Goal: Transaction & Acquisition: Purchase product/service

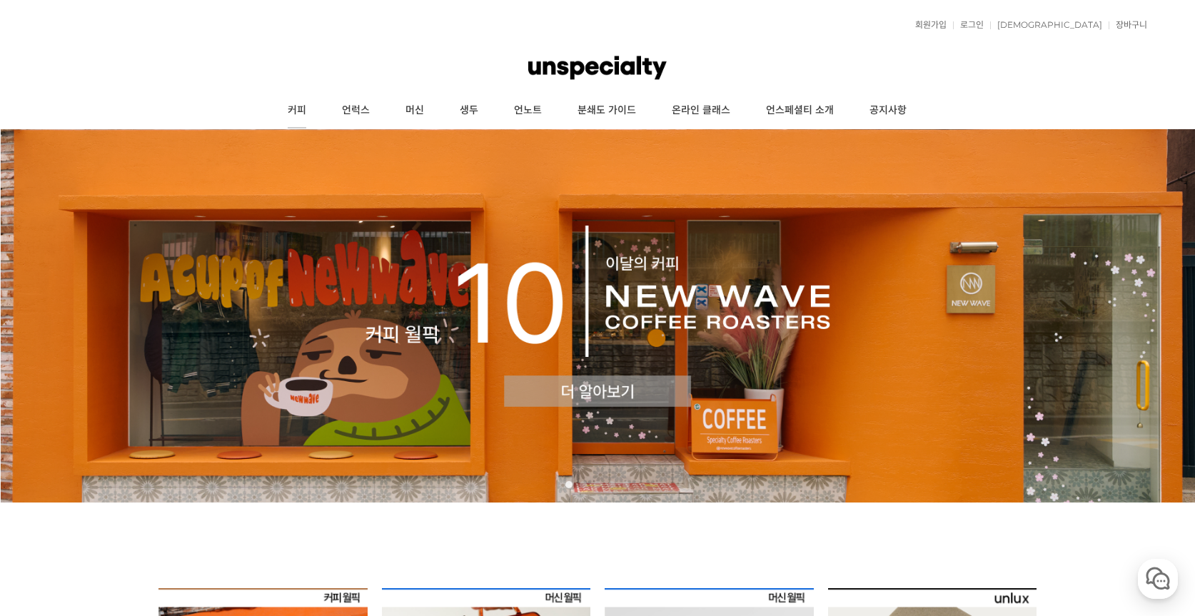
click at [293, 109] on link "커피" at bounding box center [297, 111] width 54 height 36
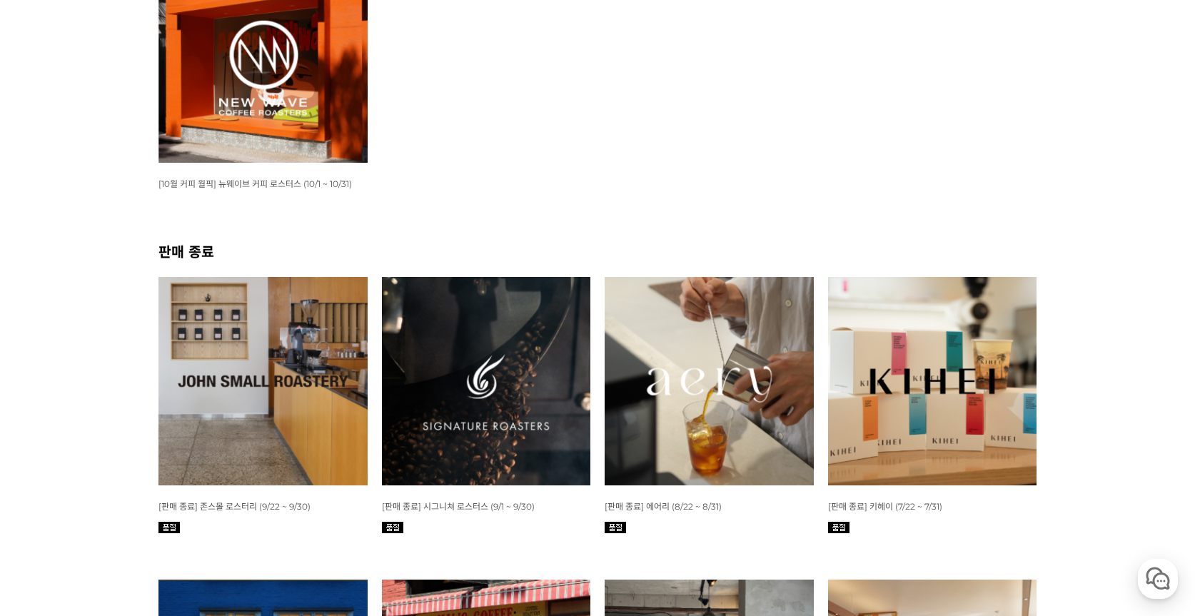
scroll to position [116, 0]
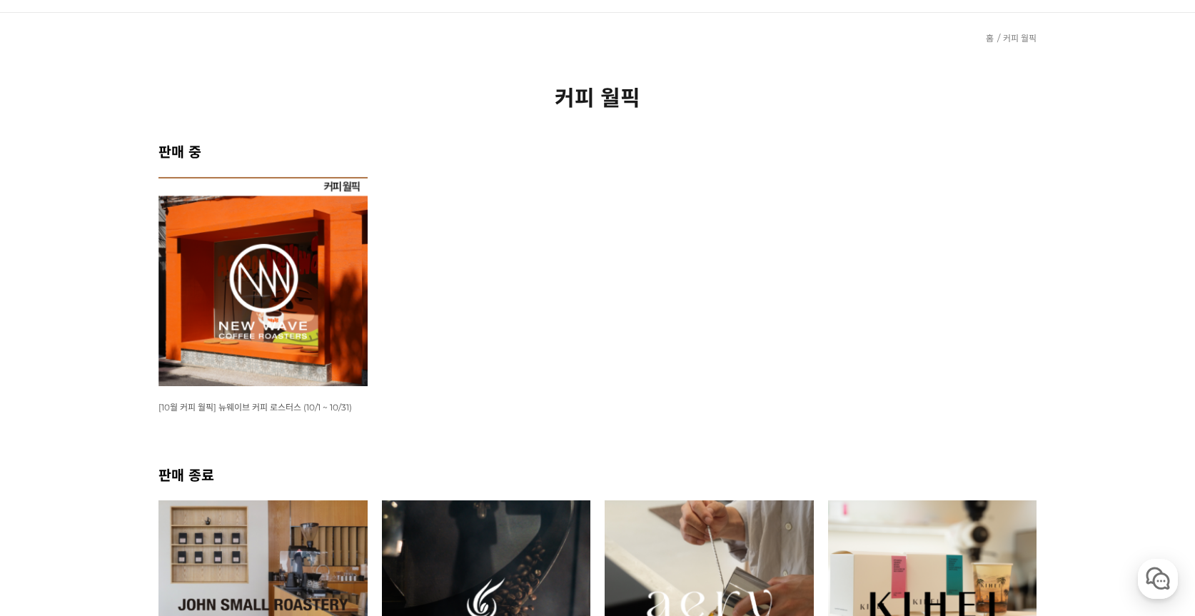
click at [273, 278] on img at bounding box center [263, 281] width 209 height 209
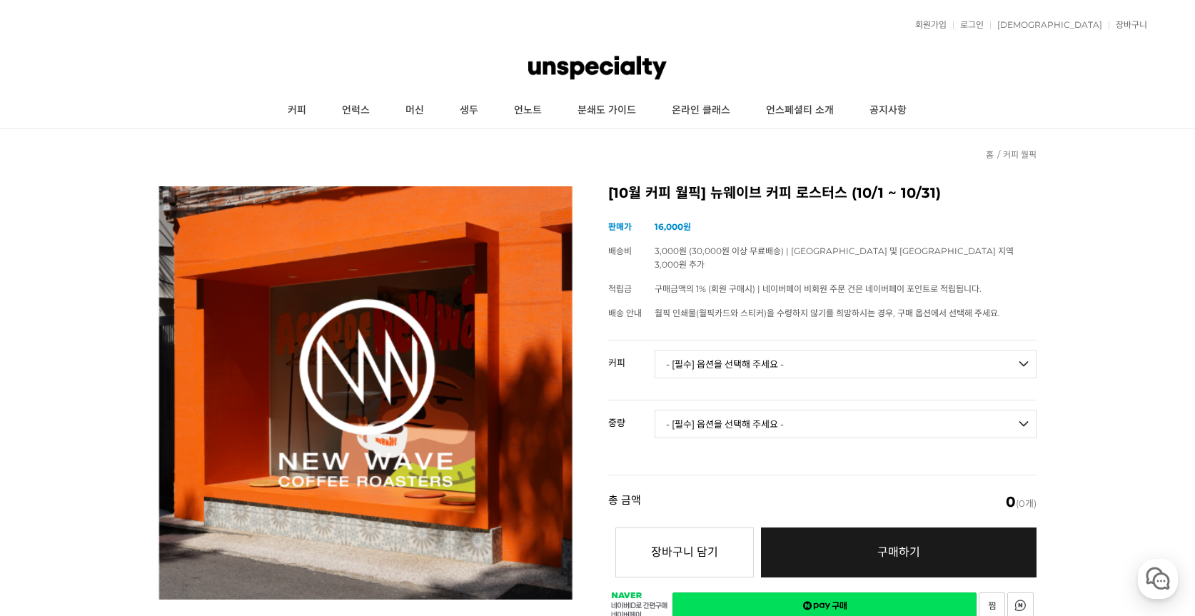
click at [738, 350] on select "- [필수] 옵션을 선택해 주세요 - ------------------- 언스페셜티 분쇄도 가이드 종이 받기 (주문 1건당 최대 1개 제공) …" at bounding box center [846, 364] width 382 height 29
select select "언스페셜티 분쇄도 가이드 종이 받기 (주문 1건당 최대 1개 제공)"
click at [655, 350] on select "- [필수] 옵션을 선택해 주세요 - ------------------- 언스페셜티 분쇄도 가이드 종이 받기 (주문 1건당 최대 1개 제공) …" at bounding box center [846, 364] width 382 height 29
click at [723, 350] on select "- [필수] 옵션을 선택해 주세요 - ------------------- 언스페셜티 분쇄도 가이드 종이 받기 (주문 1건당 최대 1개 제공) …" at bounding box center [846, 364] width 382 height 29
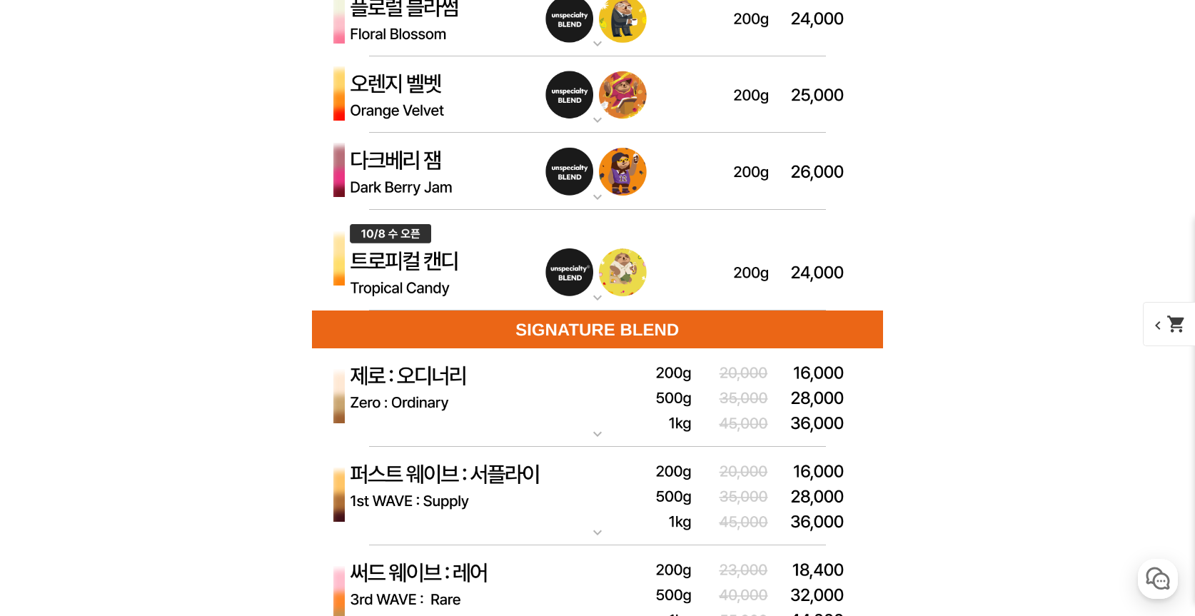
scroll to position [4215, 0]
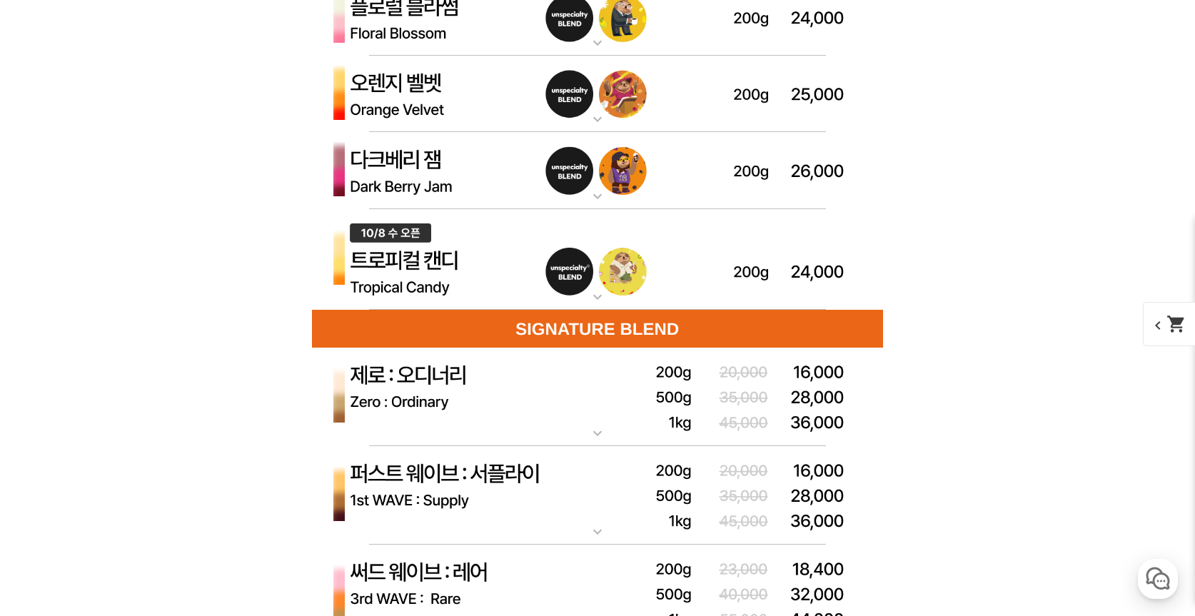
click at [424, 379] on img at bounding box center [597, 397] width 571 height 99
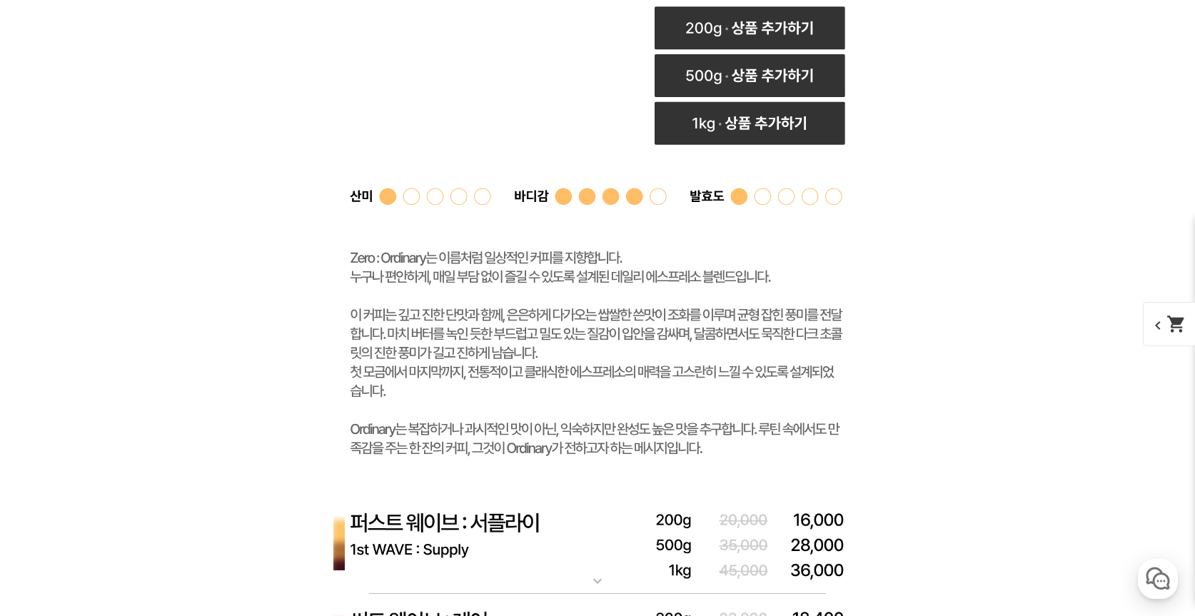
scroll to position [5403, 0]
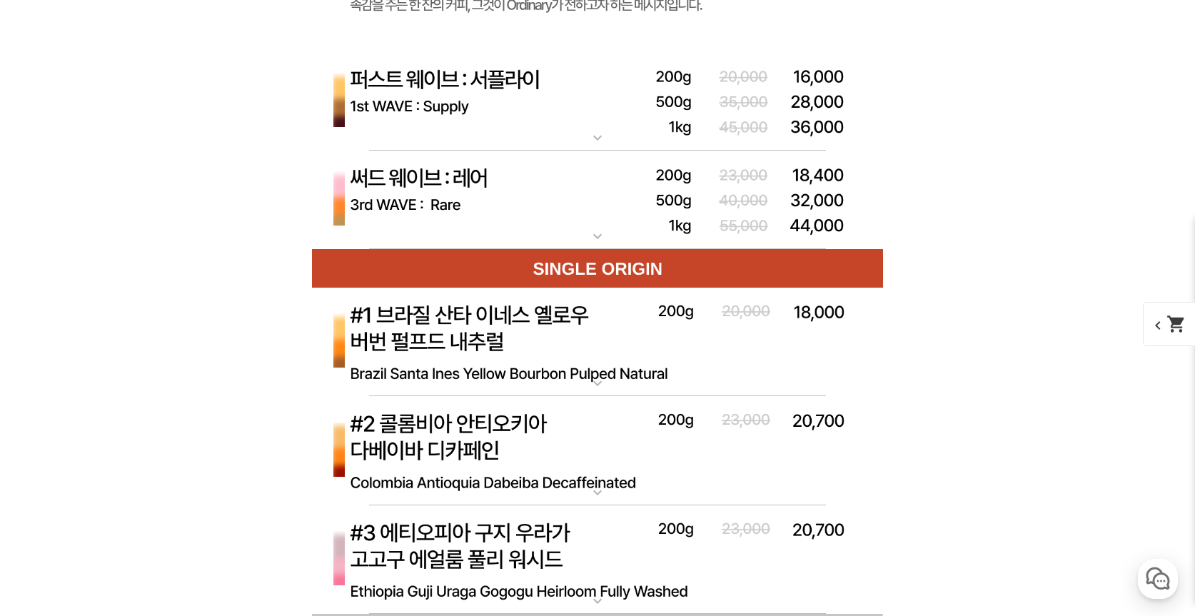
click at [453, 74] on img at bounding box center [597, 101] width 571 height 99
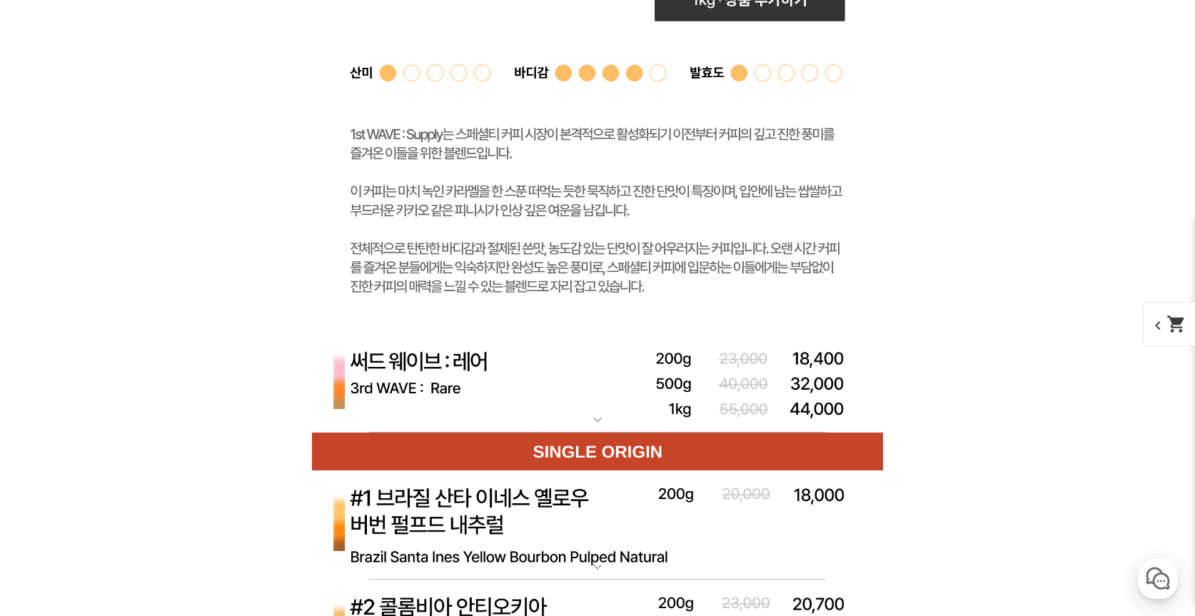
scroll to position [5979, 0]
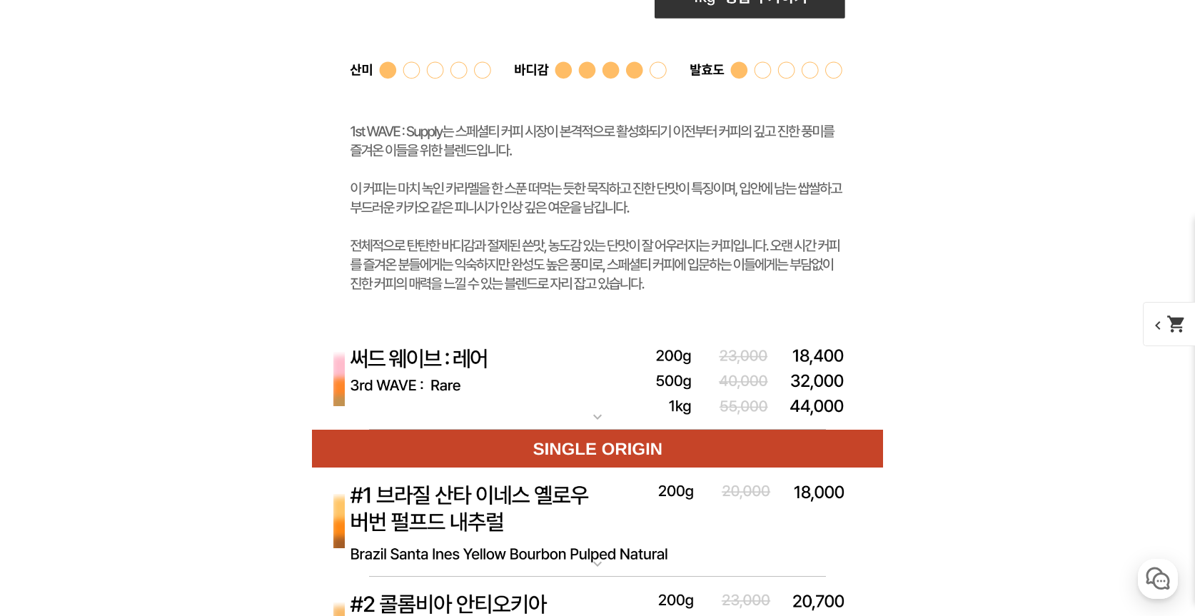
click at [418, 355] on img at bounding box center [597, 380] width 571 height 99
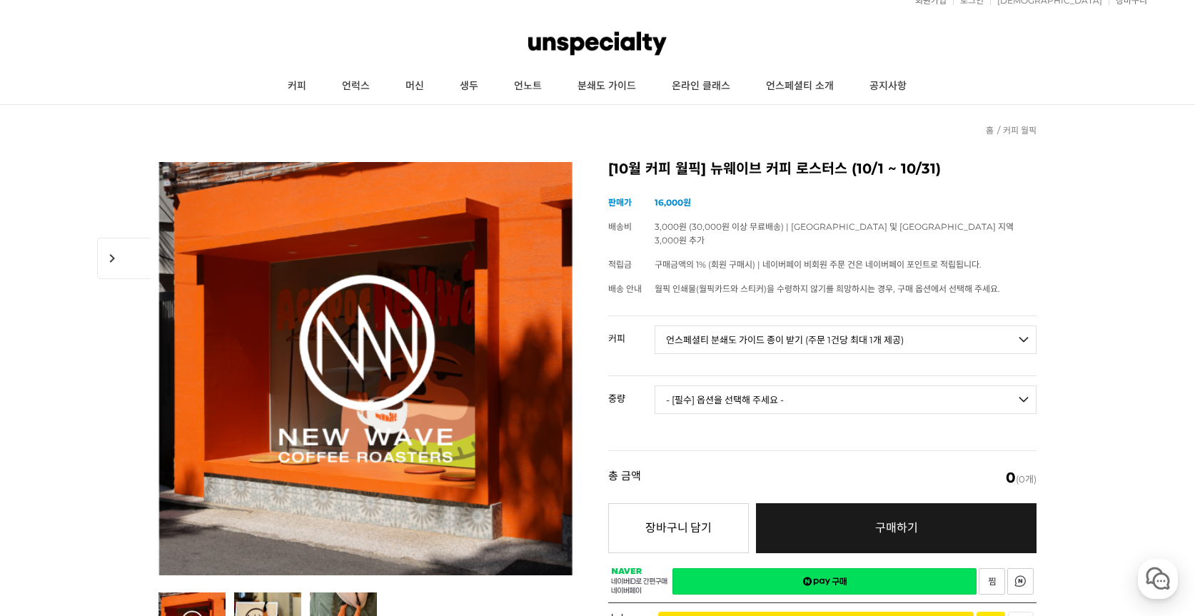
scroll to position [24, 0]
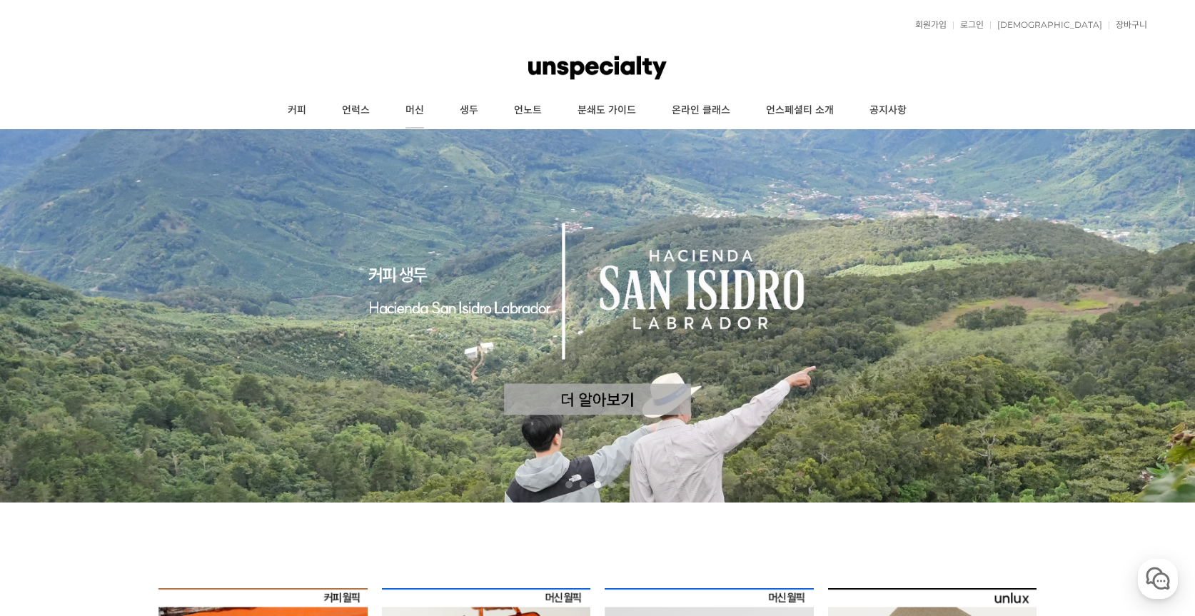
click at [419, 106] on link "머신" at bounding box center [415, 111] width 54 height 36
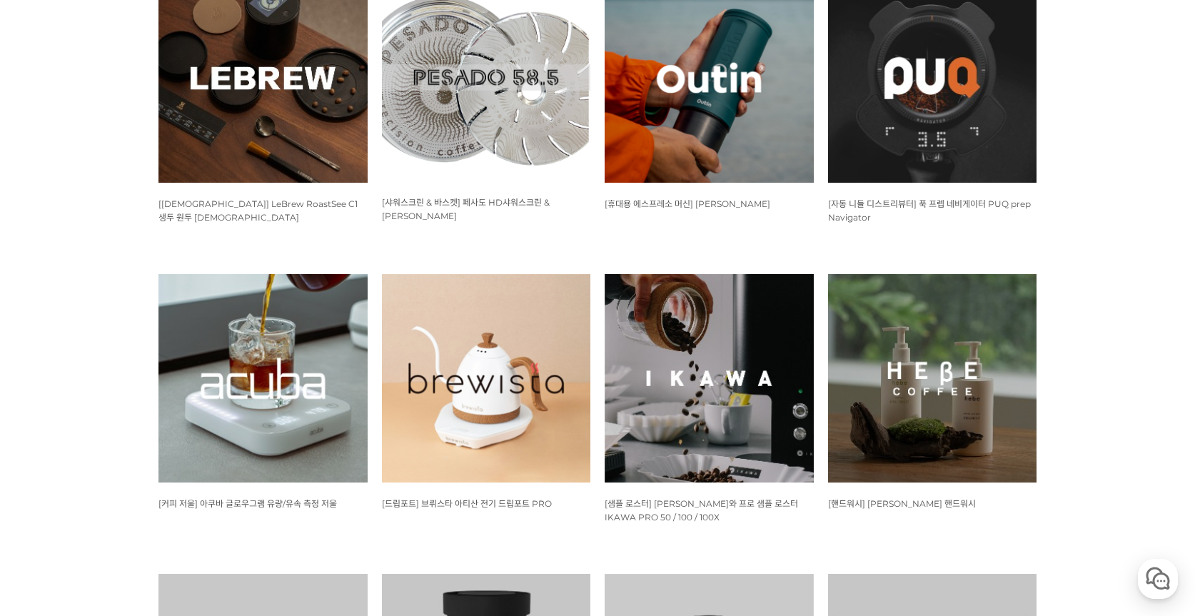
scroll to position [964, 0]
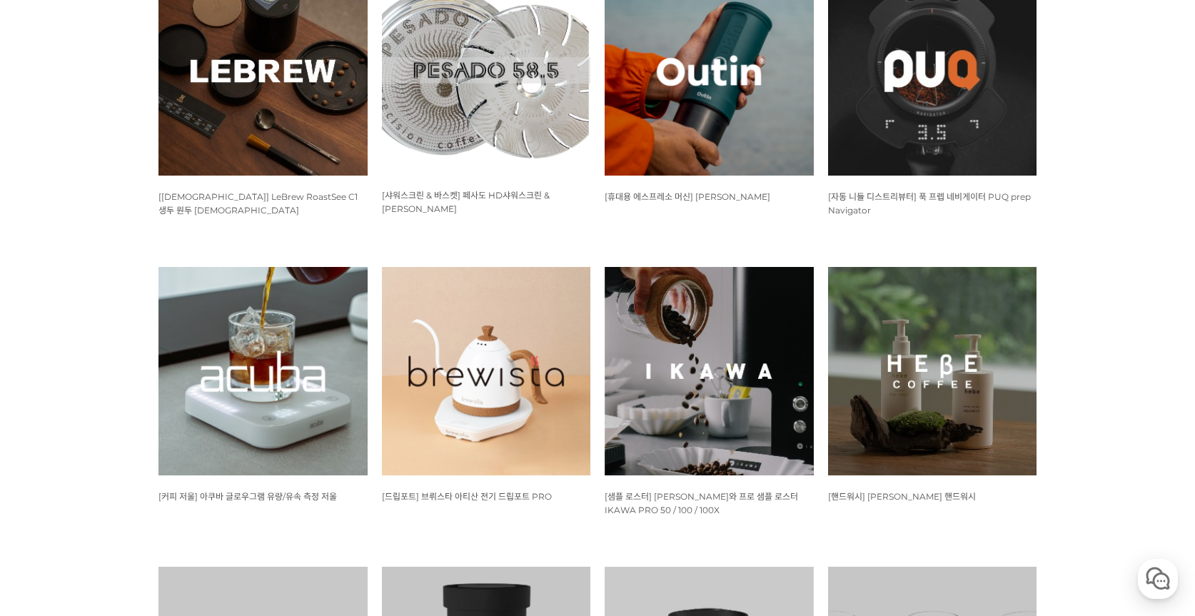
click at [487, 368] on img at bounding box center [486, 371] width 209 height 209
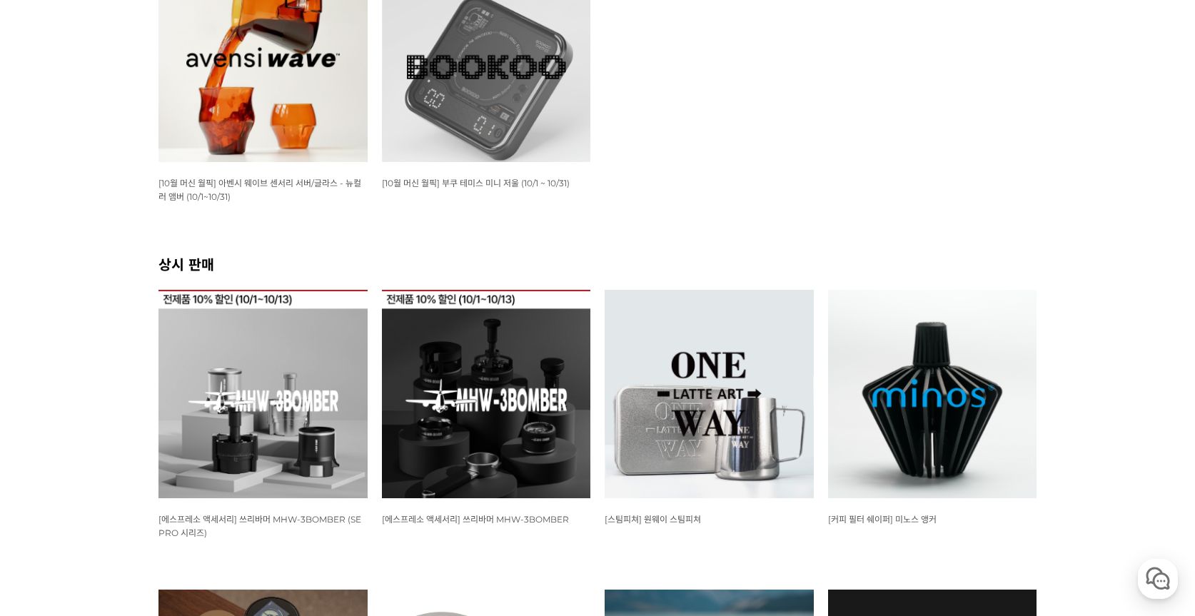
scroll to position [340, 0]
click at [259, 134] on img at bounding box center [263, 58] width 209 height 209
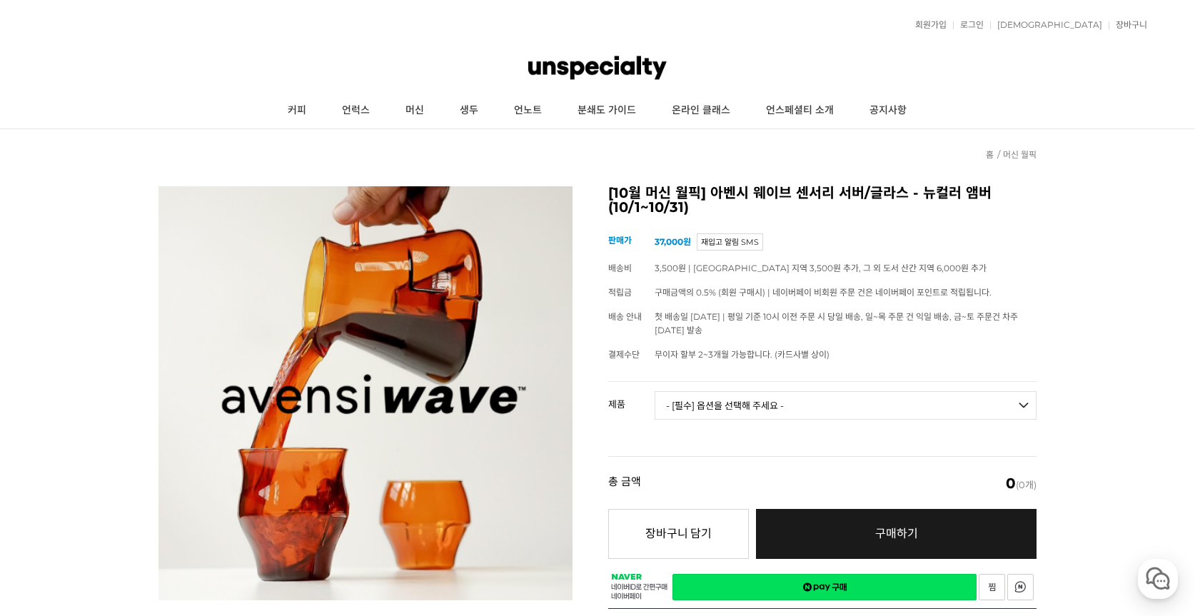
click at [751, 401] on select "- [필수] 옵션을 선택해 주세요 - ------------------- 웨이브 앰버 3종 세트 [품절] 사이클론 센서리 서버 앰버 알토 글라…" at bounding box center [846, 405] width 382 height 29
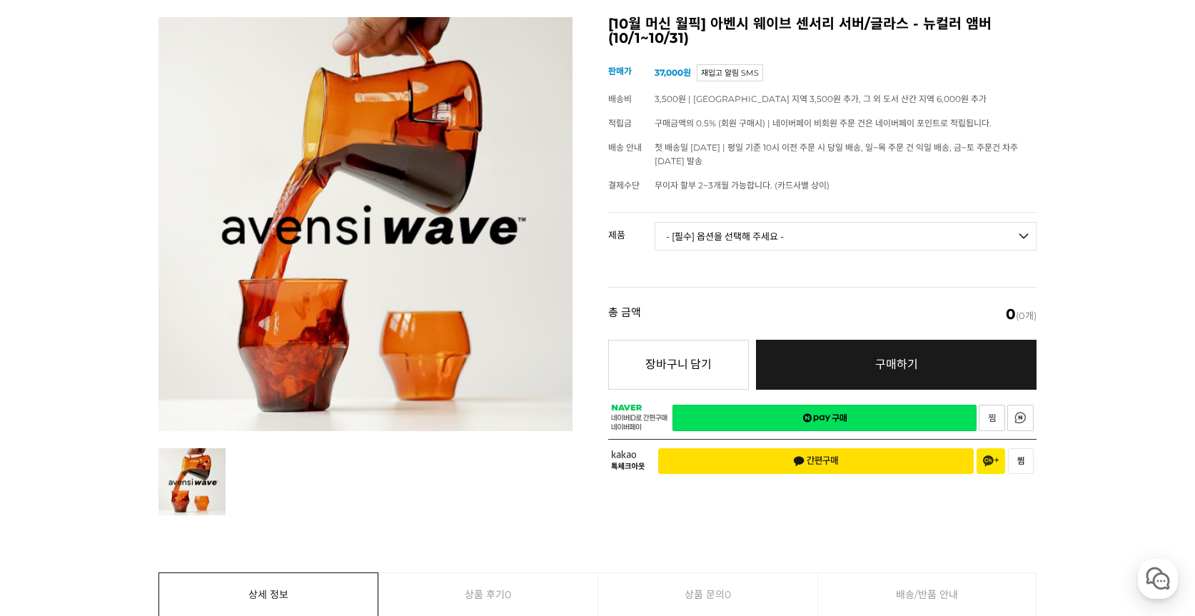
scroll to position [191, 0]
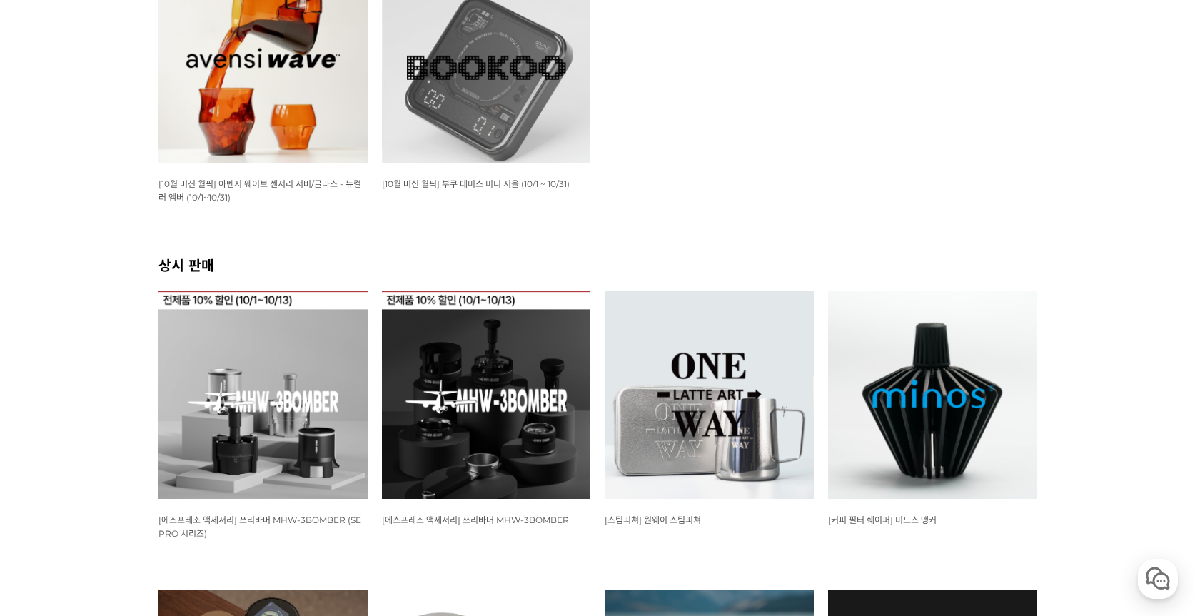
click at [940, 403] on img at bounding box center [932, 395] width 209 height 209
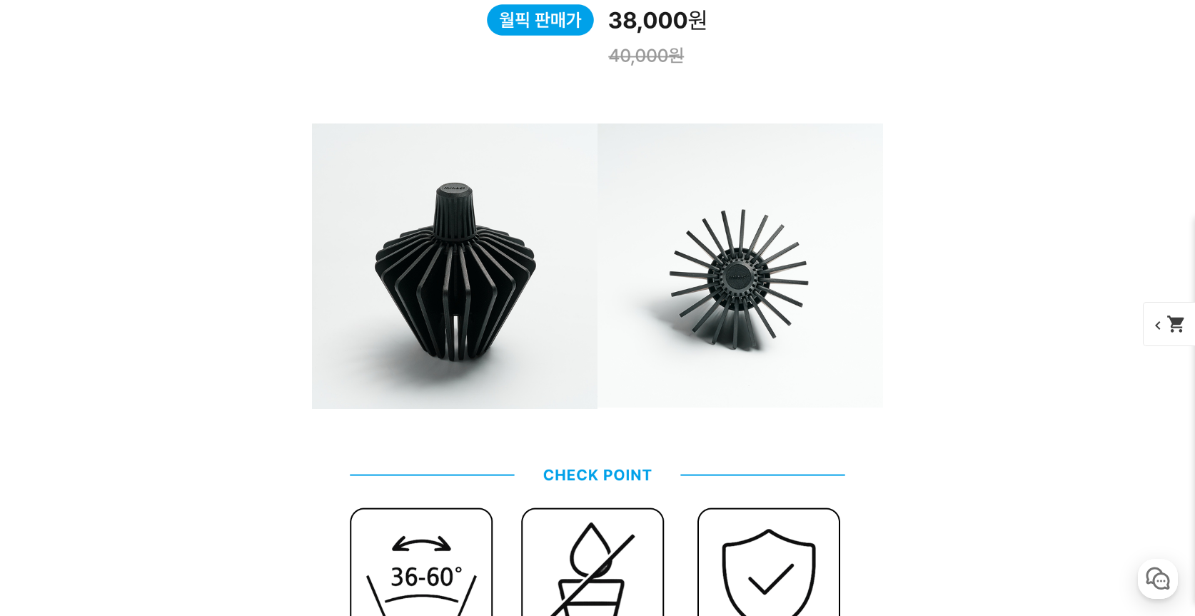
scroll to position [1886, 0]
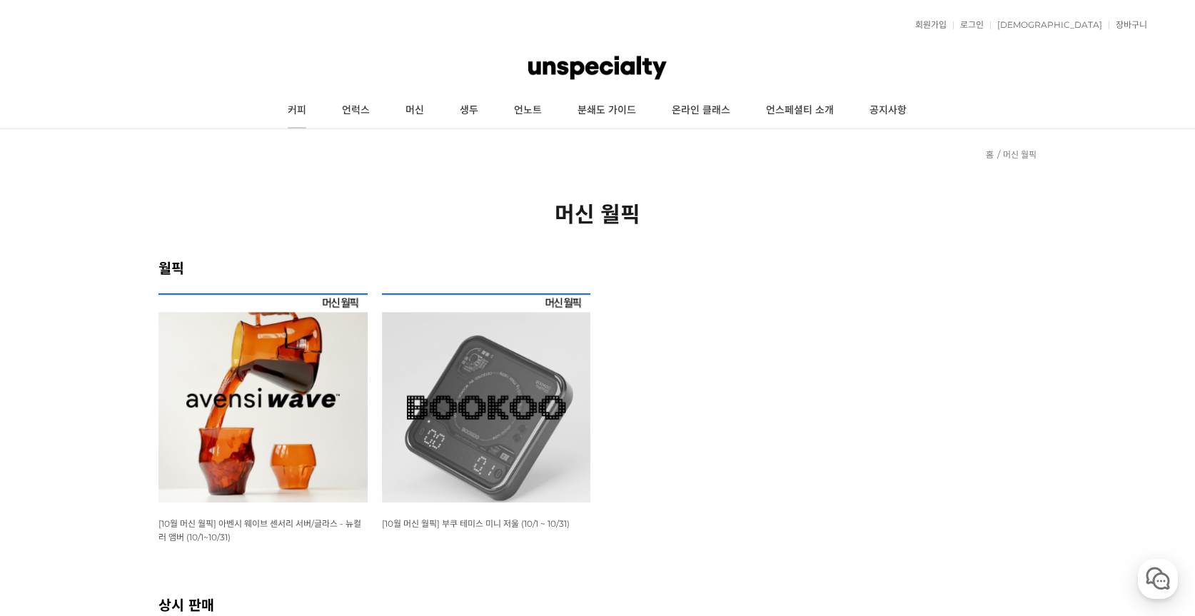
click at [294, 109] on link "커피" at bounding box center [297, 111] width 54 height 36
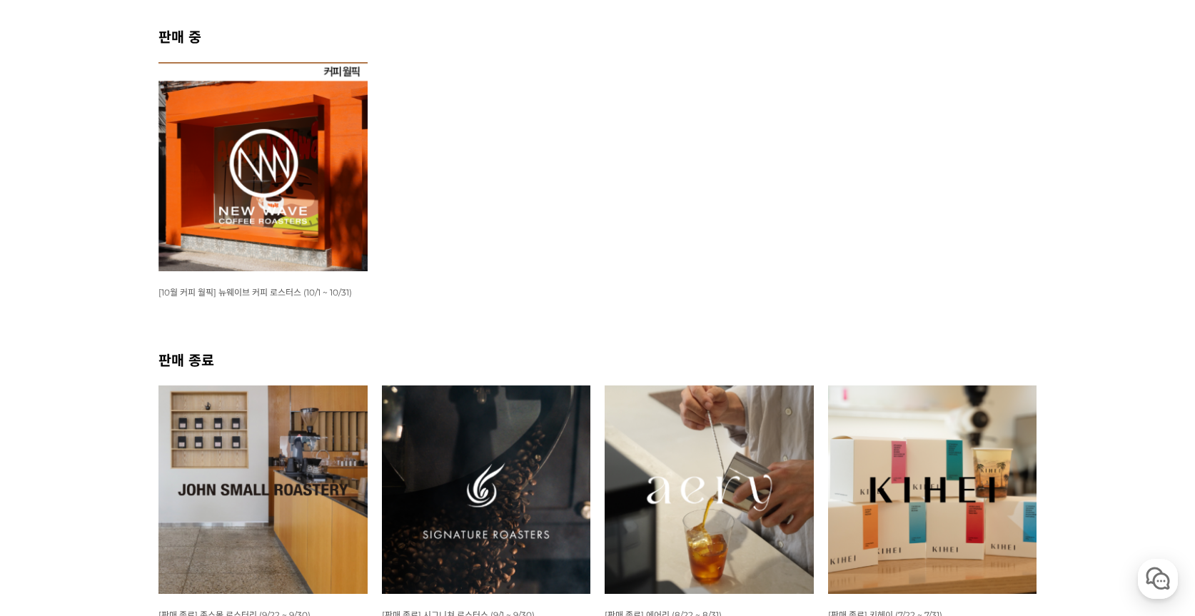
scroll to position [96, 0]
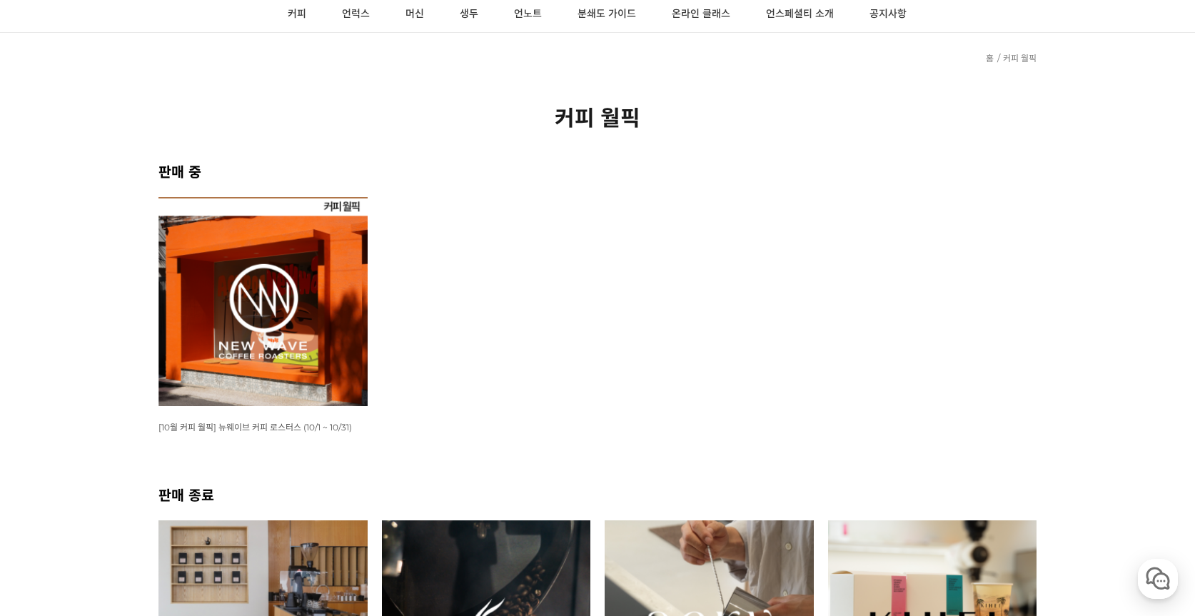
click at [261, 304] on img at bounding box center [263, 301] width 209 height 209
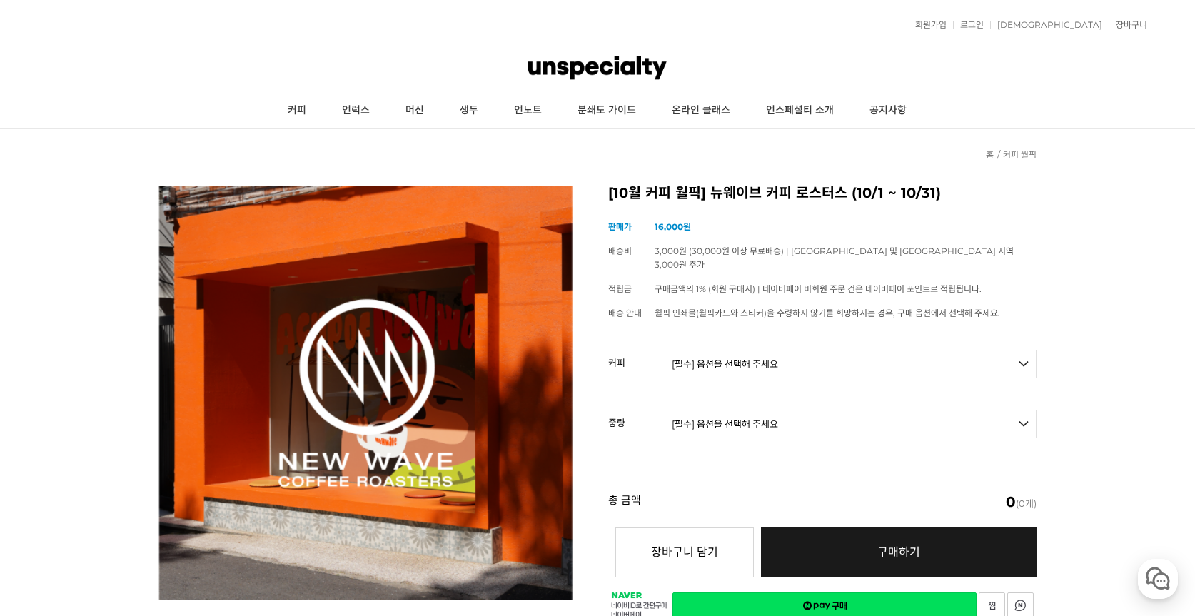
click at [733, 350] on select "- [필수] 옵션을 선택해 주세요 - ------------------- 언스페셜티 분쇄도 가이드 종이 받기 (주문 1건당 최대 1개 제공) …" at bounding box center [846, 364] width 382 height 29
click at [655, 350] on select "- [필수] 옵션을 선택해 주세요 - ------------------- 언스페셜티 분쇄도 가이드 종이 받기 (주문 1건당 최대 1개 제공) …" at bounding box center [846, 364] width 382 height 29
click at [712, 351] on select "- [필수] 옵션을 선택해 주세요 - ------------------- 언스페셜티 분쇄도 가이드 종이 받기 (주문 1건당 최대 1개 제공) …" at bounding box center [846, 364] width 382 height 29
select select "제로 : 올디너리 ([PERSON_NAME])"
click at [655, 350] on select "- [필수] 옵션을 선택해 주세요 - ------------------- 언스페셜티 분쇄도 가이드 종이 받기 (주문 1건당 최대 1개 제공) …" at bounding box center [846, 364] width 382 height 29
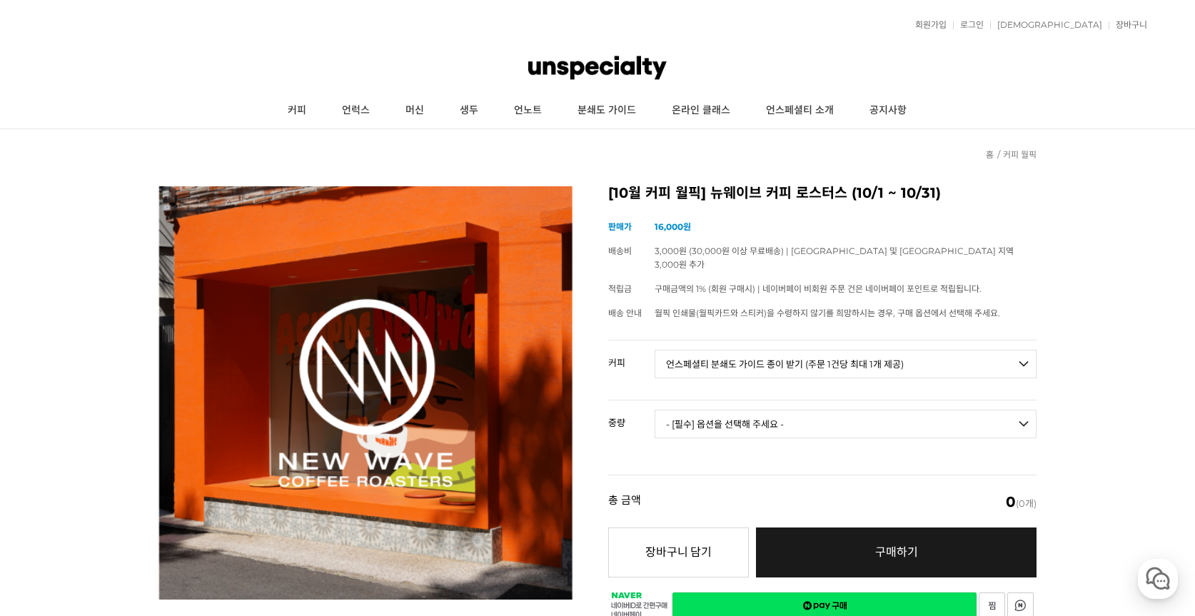
click at [723, 411] on select "- [필수] 옵션을 선택해 주세요 - ------------------- 200g 500g 1kg" at bounding box center [846, 424] width 382 height 29
select select "500g"
click at [655, 410] on select "- [필수] 옵션을 선택해 주세요 - ------------------- 200g 500g 1kg" at bounding box center [846, 424] width 382 height 29
select select "*"
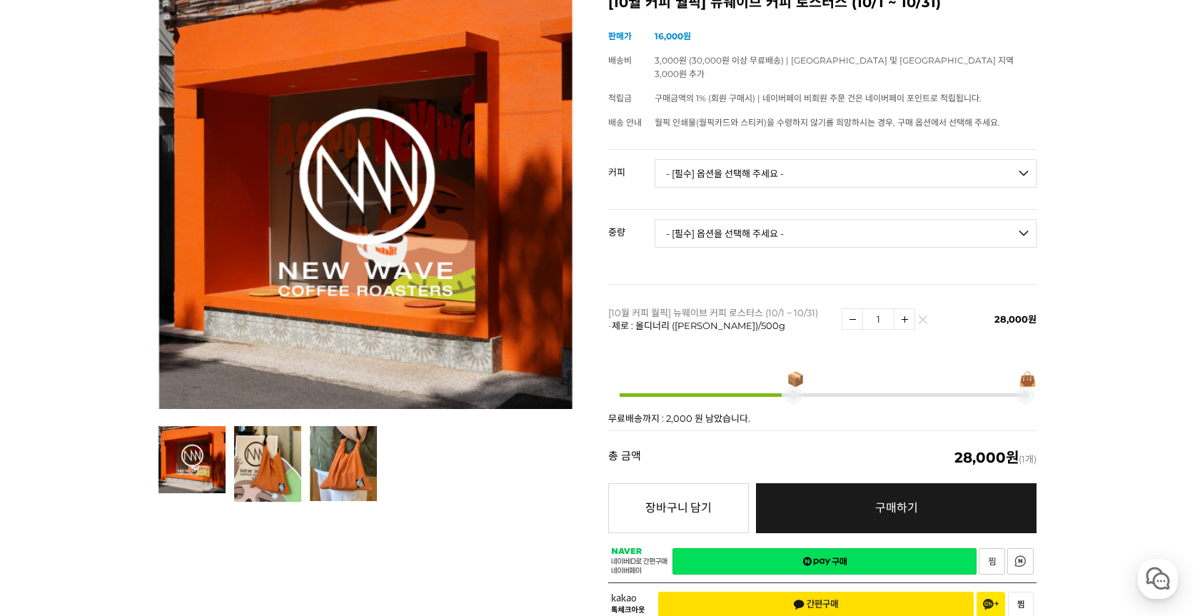
scroll to position [144, 0]
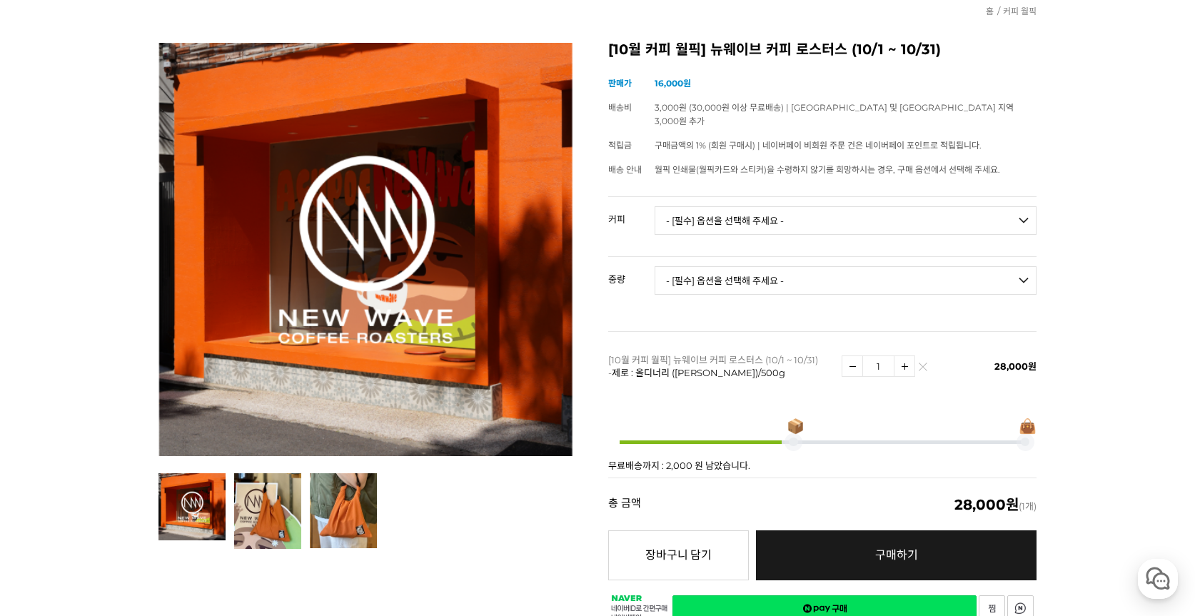
click at [678, 206] on select "- [필수] 옵션을 선택해 주세요 - ------------------- 언스페셜티 분쇄도 가이드 종이 받기 (주문 1건당 최대 1개 제공) …" at bounding box center [846, 220] width 382 height 29
select select "#2 콜롬비아 [PERSON_NAME]"
click at [655, 206] on select "- [필수] 옵션을 선택해 주세요 - ------------------- 언스페셜티 분쇄도 가이드 종이 받기 (주문 1건당 최대 1개 제공) …" at bounding box center [846, 220] width 382 height 29
click at [765, 266] on select "- [필수] 옵션을 선택해 주세요 - ------------------- 200g" at bounding box center [846, 280] width 382 height 29
select select "200g"
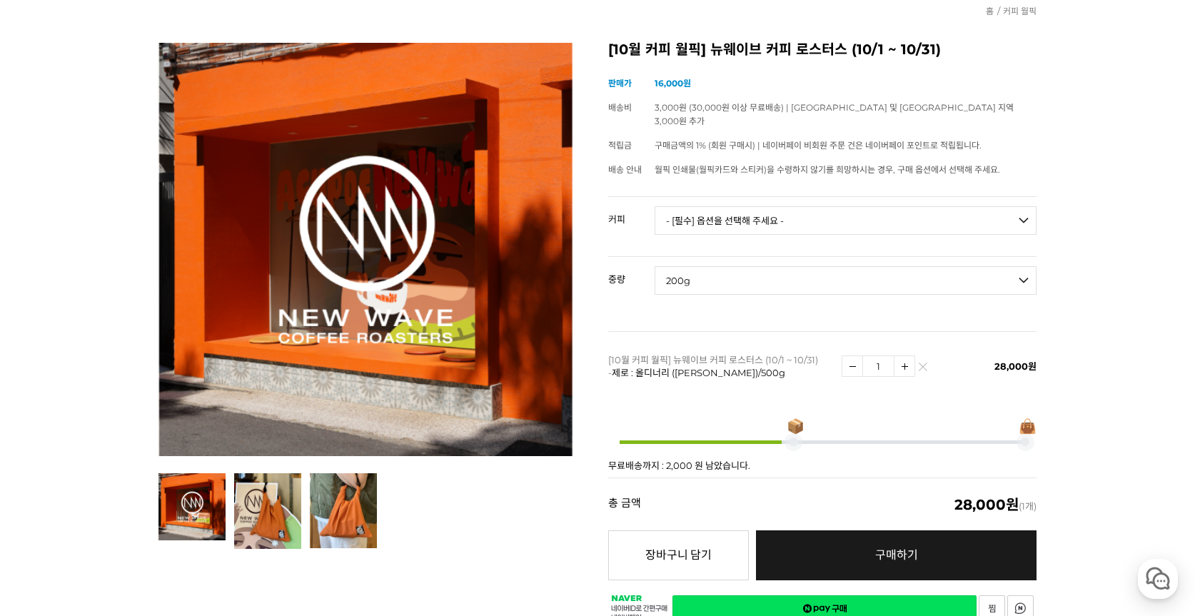
click at [655, 266] on select "- [필수] 옵션을 선택해 주세요 - ------------------- 200g" at bounding box center [846, 280] width 382 height 29
select select "*"
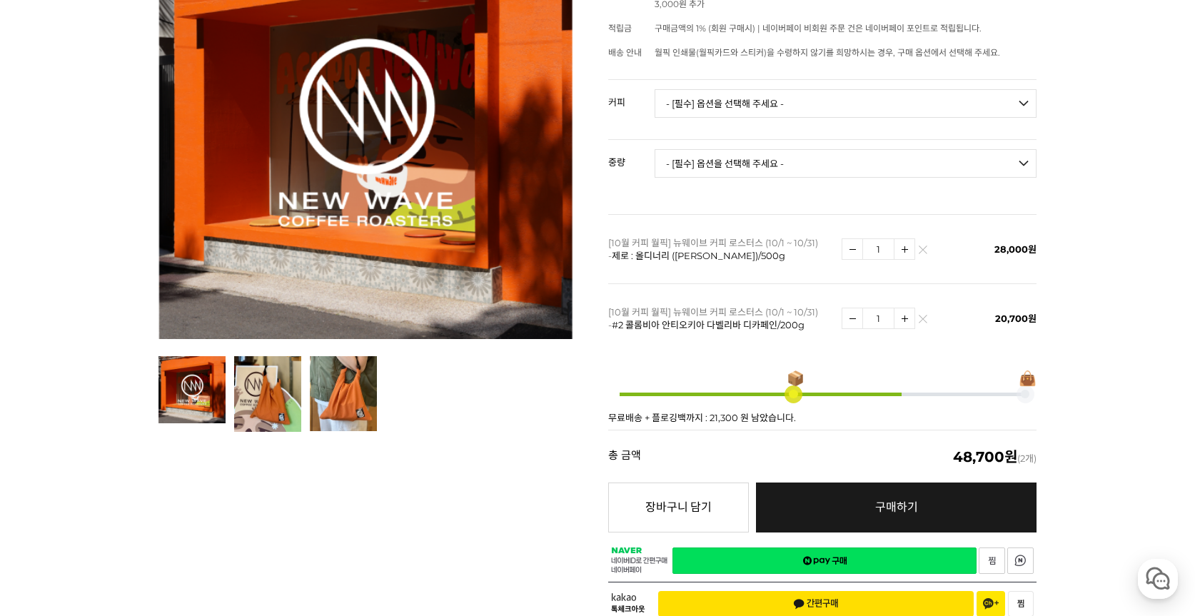
scroll to position [259, 0]
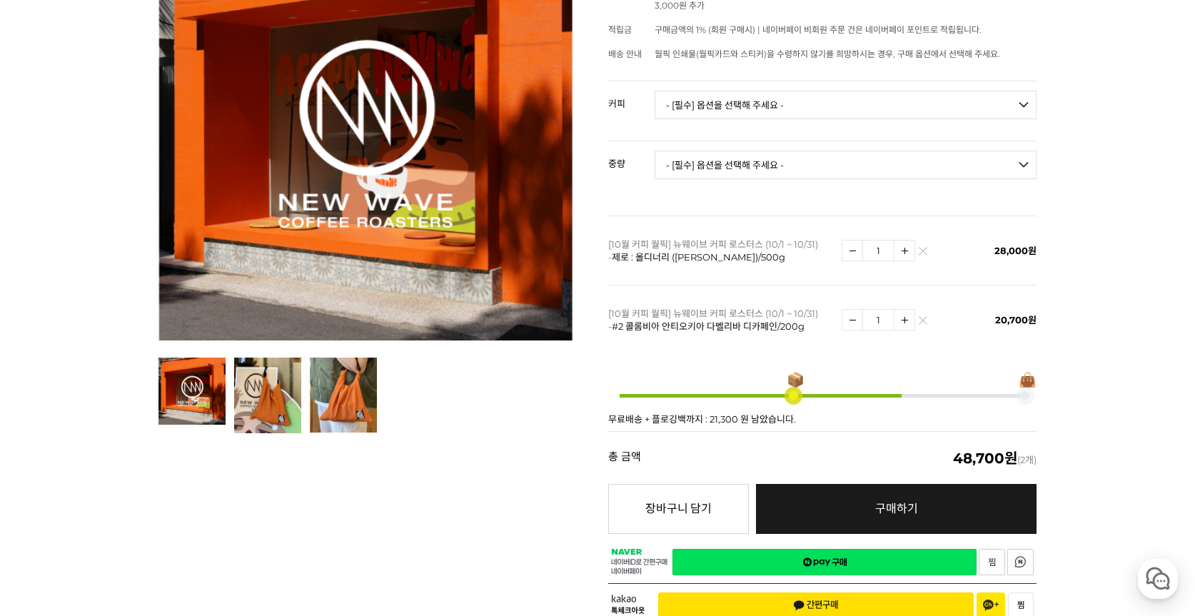
click at [920, 316] on link at bounding box center [923, 320] width 9 height 9
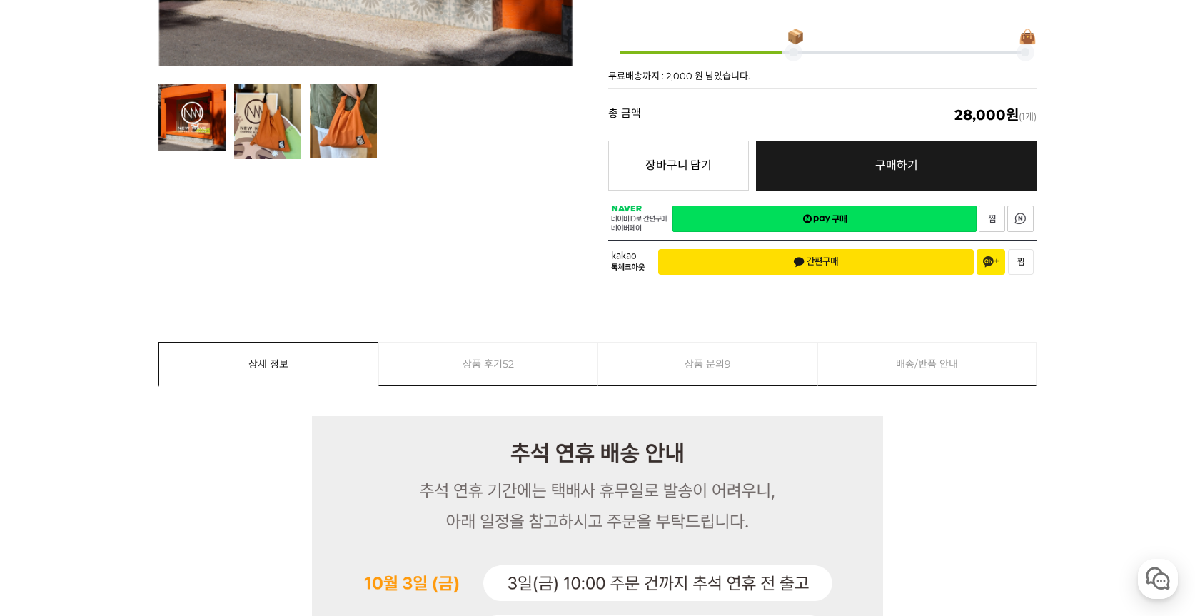
scroll to position [0, 0]
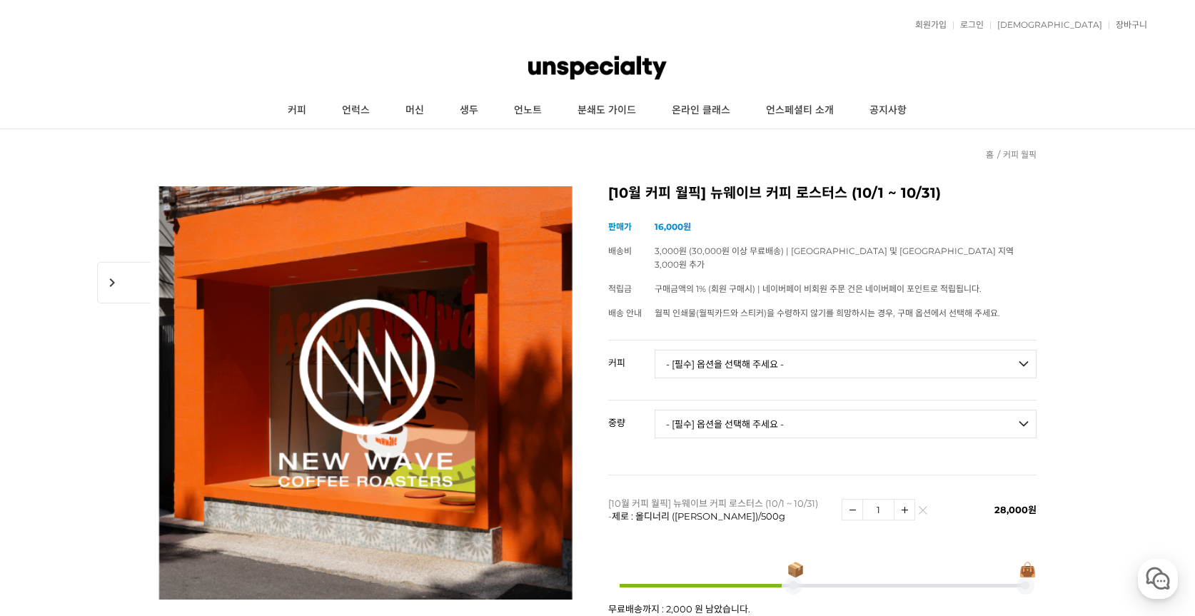
click at [733, 350] on select "- [필수] 옵션을 선택해 주세요 - ------------------- 언스페셜티 분쇄도 가이드 종이 받기 (주문 1건당 최대 1개 제공) …" at bounding box center [846, 364] width 382 height 29
select select "제로 : 올디너리 ([PERSON_NAME])"
click at [655, 350] on select "- [필수] 옵션을 선택해 주세요 - ------------------- 언스페셜티 분쇄도 가이드 종이 받기 (주문 1건당 최대 1개 제공) …" at bounding box center [846, 364] width 382 height 29
click at [755, 410] on select "- [필수] 옵션을 선택해 주세요 - ------------------- 200g 500g 1kg" at bounding box center [846, 424] width 382 height 29
select select "1kg"
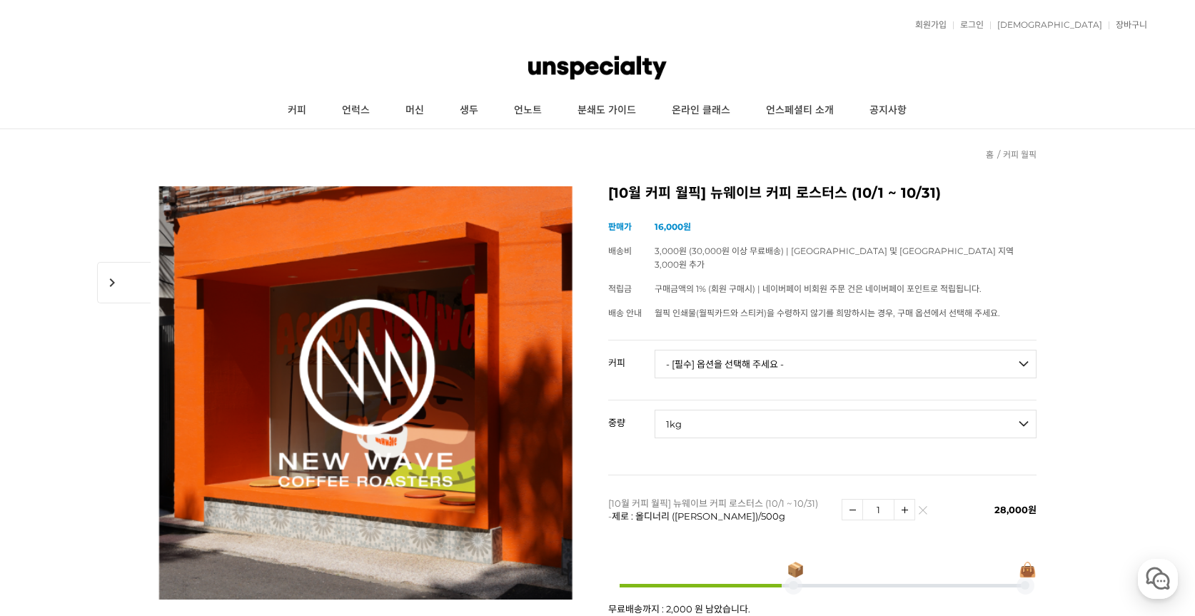
click at [655, 410] on select "- [필수] 옵션을 선택해 주세요 - ------------------- 200g 500g 1kg" at bounding box center [846, 424] width 382 height 29
select select "*"
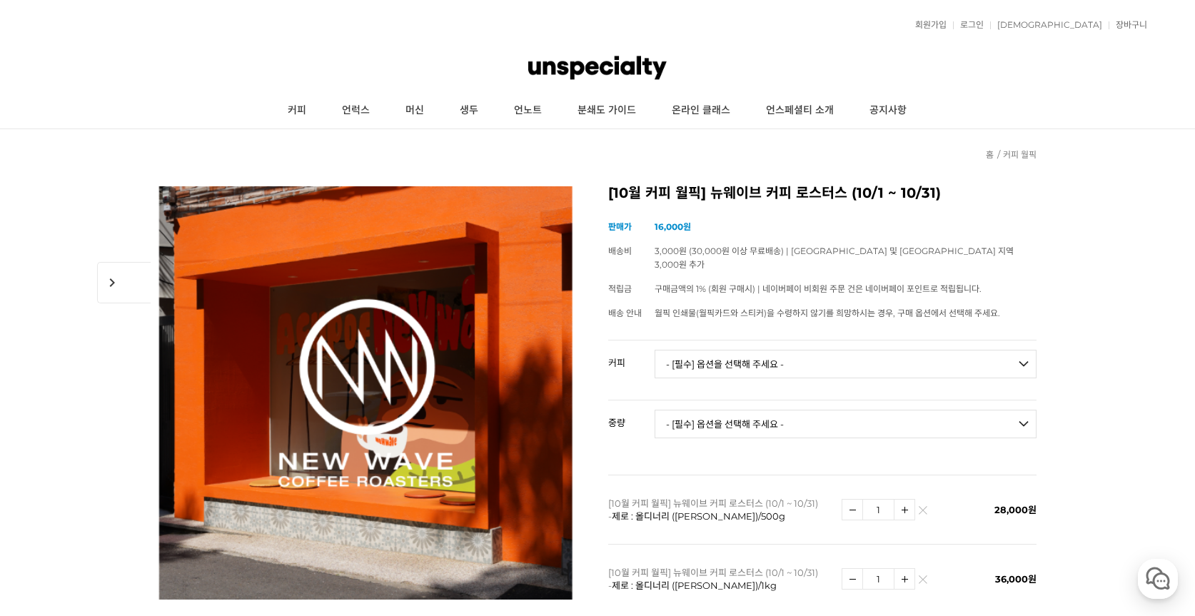
click at [921, 510] on img at bounding box center [923, 514] width 8 height 8
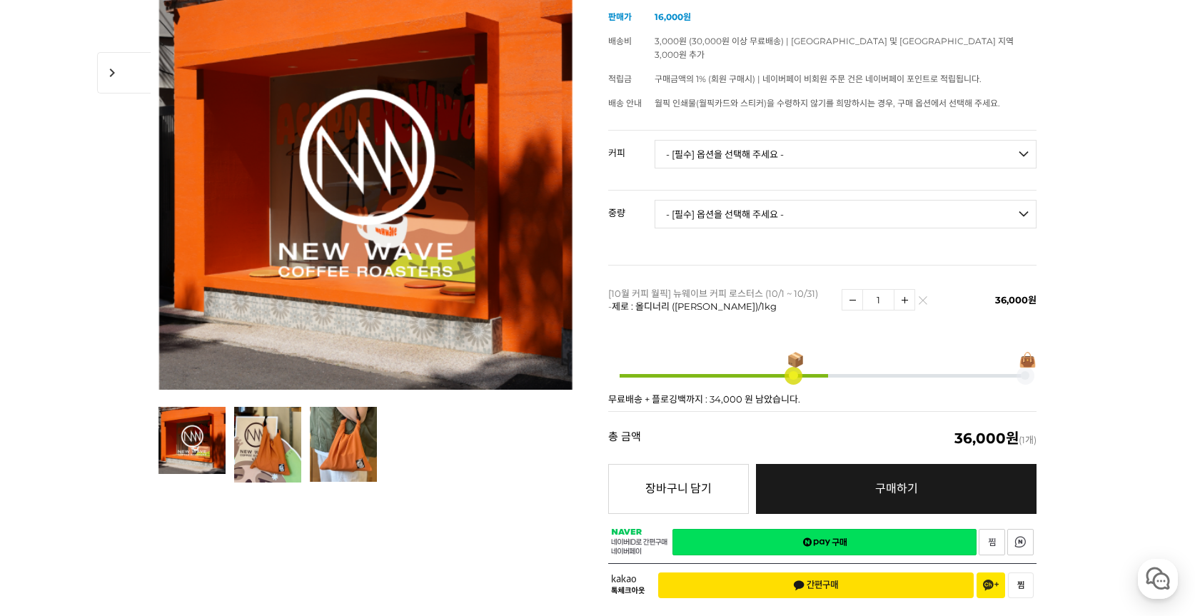
click at [783, 140] on select "- [필수] 옵션을 선택해 주세요 - ------------------- 언스페셜티 분쇄도 가이드 종이 받기 (주문 1건당 최대 1개 제공) …" at bounding box center [846, 154] width 382 height 29
select select "언스페셜티 분쇄도 가이드 종이 받기 (주문 1건당 최대 1개 제공)"
click at [655, 140] on select "- [필수] 옵션을 선택해 주세요 - ------------------- 언스페셜티 분쇄도 가이드 종이 받기 (주문 1건당 최대 1개 제공) …" at bounding box center [846, 154] width 382 height 29
click at [887, 200] on select "- [필수] 옵션을 선택해 주세요 - ------------------- 해당없음" at bounding box center [846, 214] width 382 height 29
select select "해당없음"
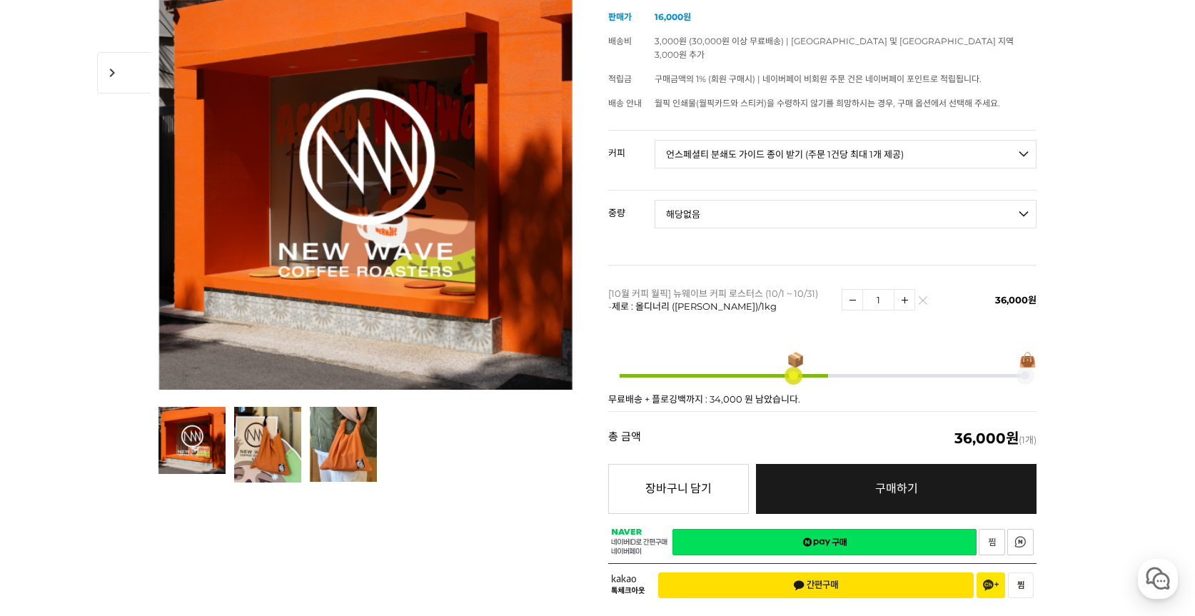
click at [655, 200] on select "- [필수] 옵션을 선택해 주세요 - ------------------- 해당없음" at bounding box center [846, 214] width 382 height 29
select select "*"
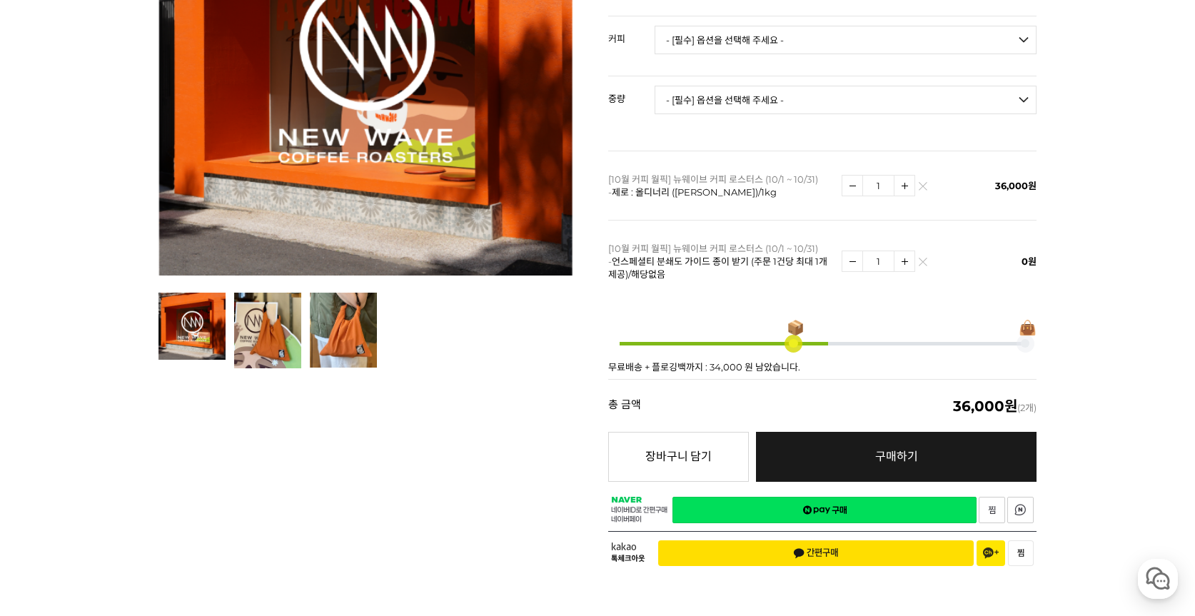
scroll to position [327, 0]
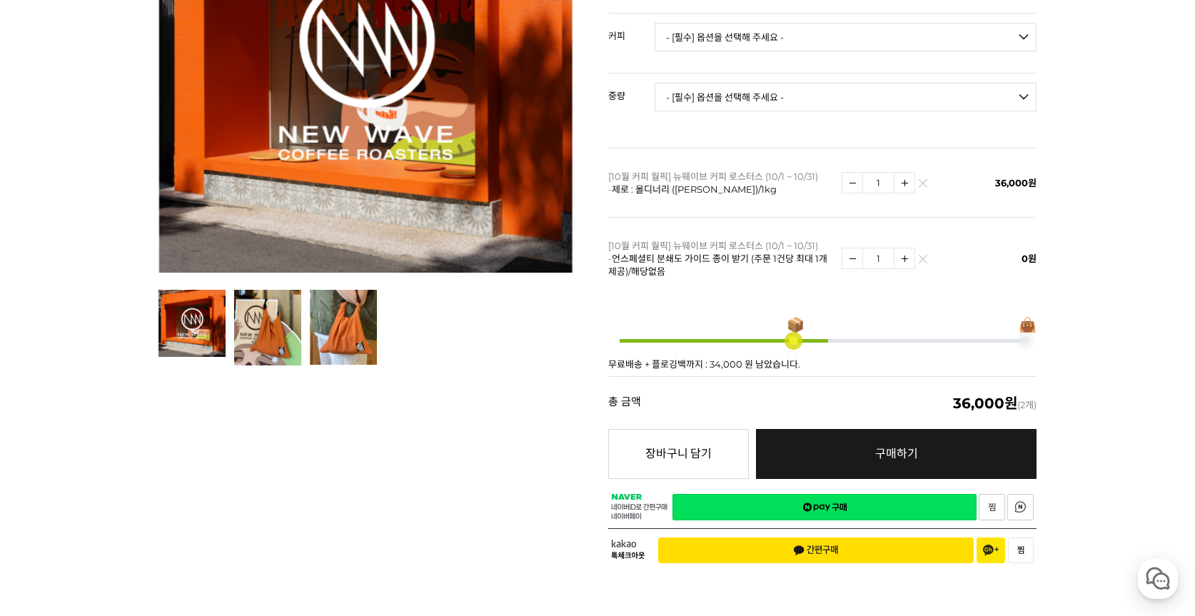
click at [815, 494] on link "네이버페이 구매하기" at bounding box center [825, 507] width 304 height 26
